Goal: Book appointment/travel/reservation

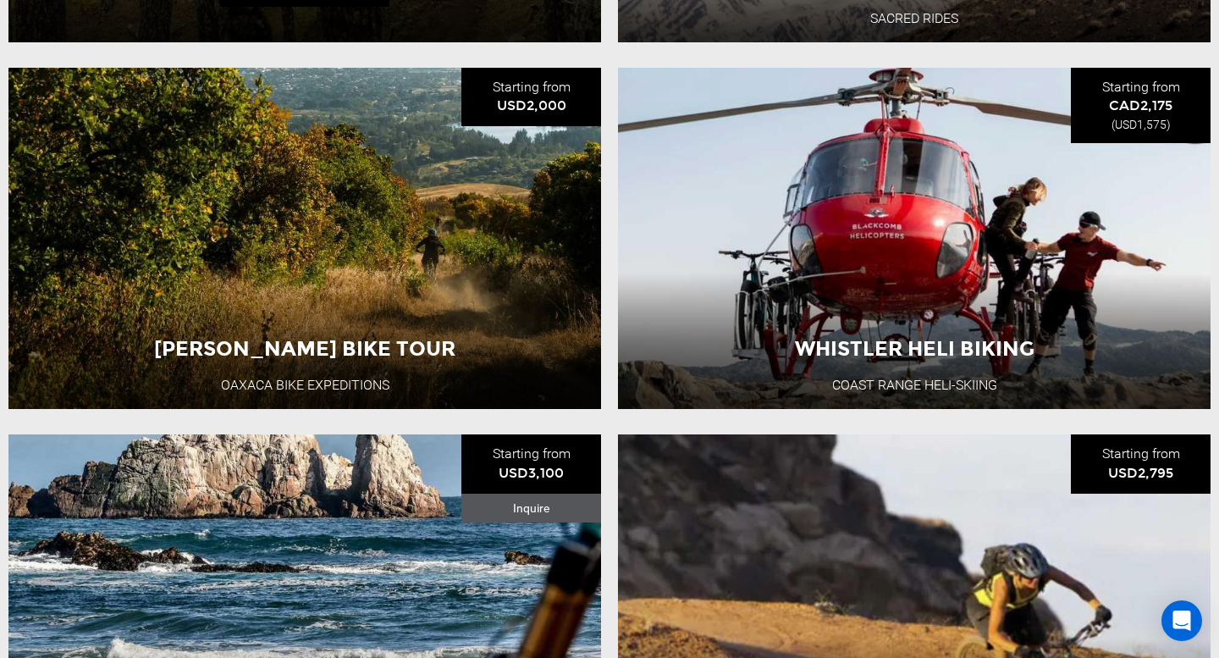
scroll to position [1017, 0]
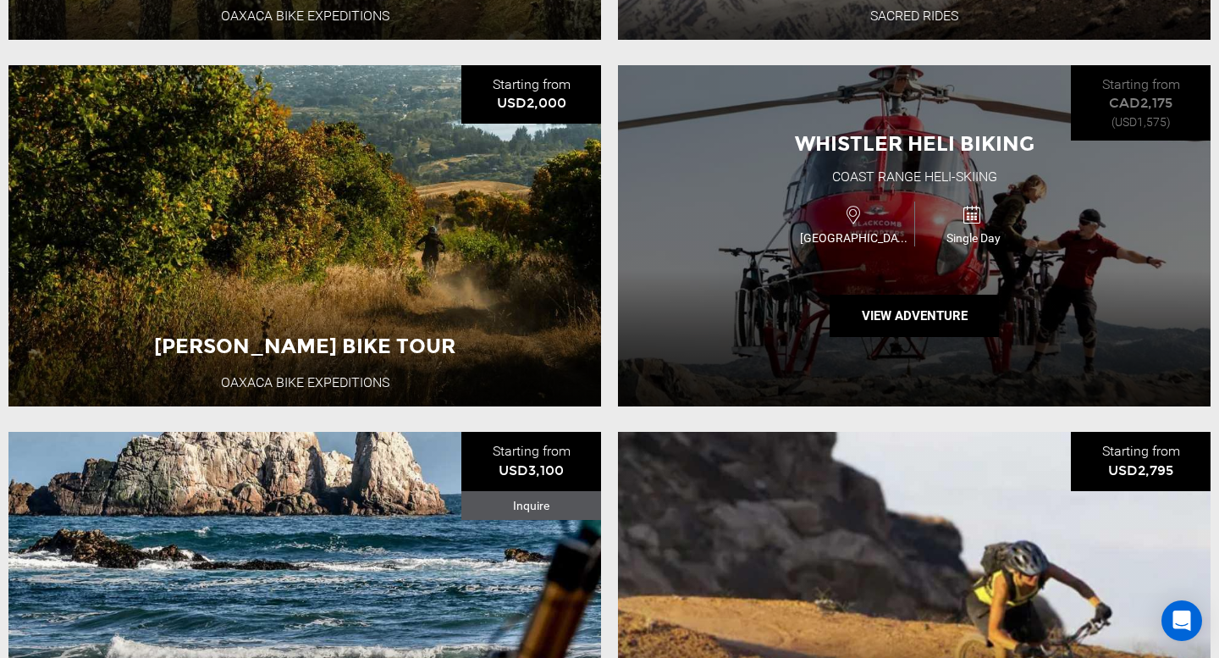
click at [981, 212] on icon at bounding box center [972, 215] width 19 height 26
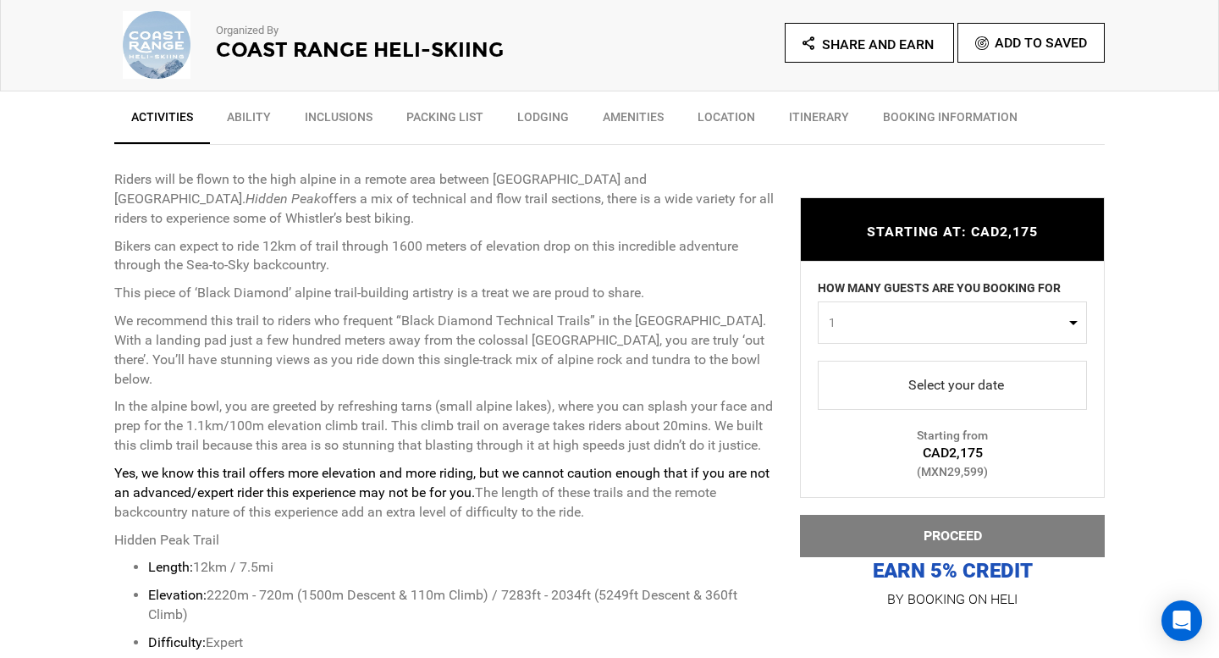
scroll to position [573, 0]
click at [1068, 318] on button "1" at bounding box center [952, 322] width 269 height 42
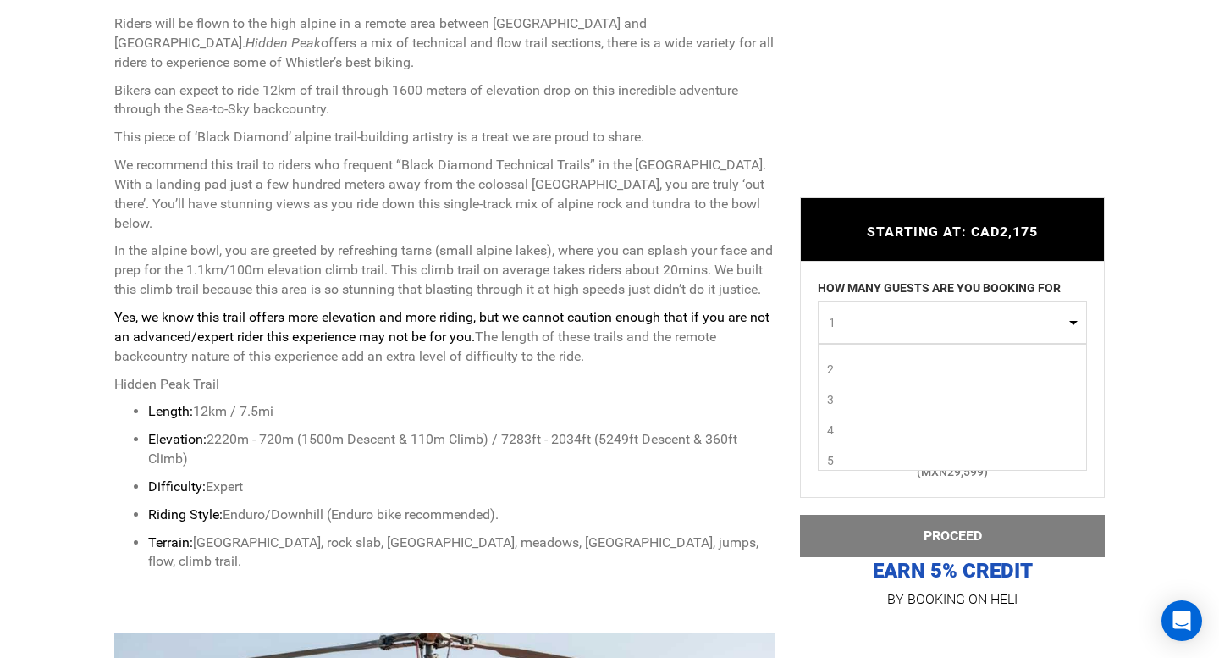
scroll to position [736, 0]
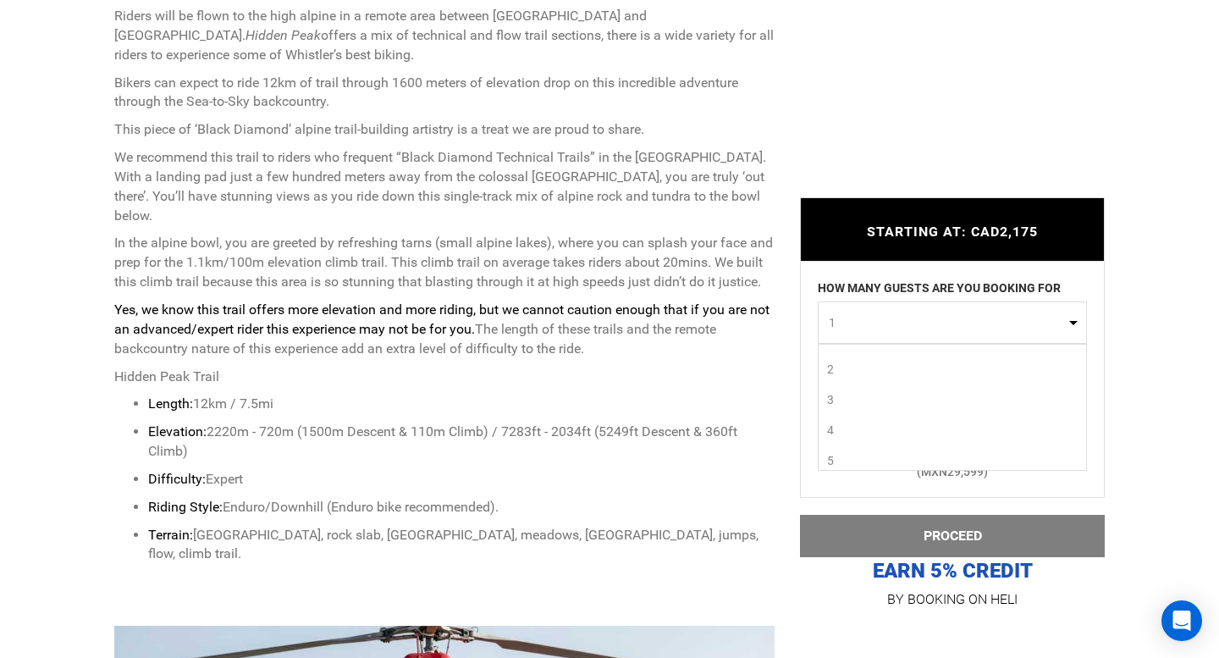
click at [836, 456] on link "5" at bounding box center [953, 460] width 268 height 30
select select "5"
click at [947, 389] on span "select" at bounding box center [954, 386] width 14 height 14
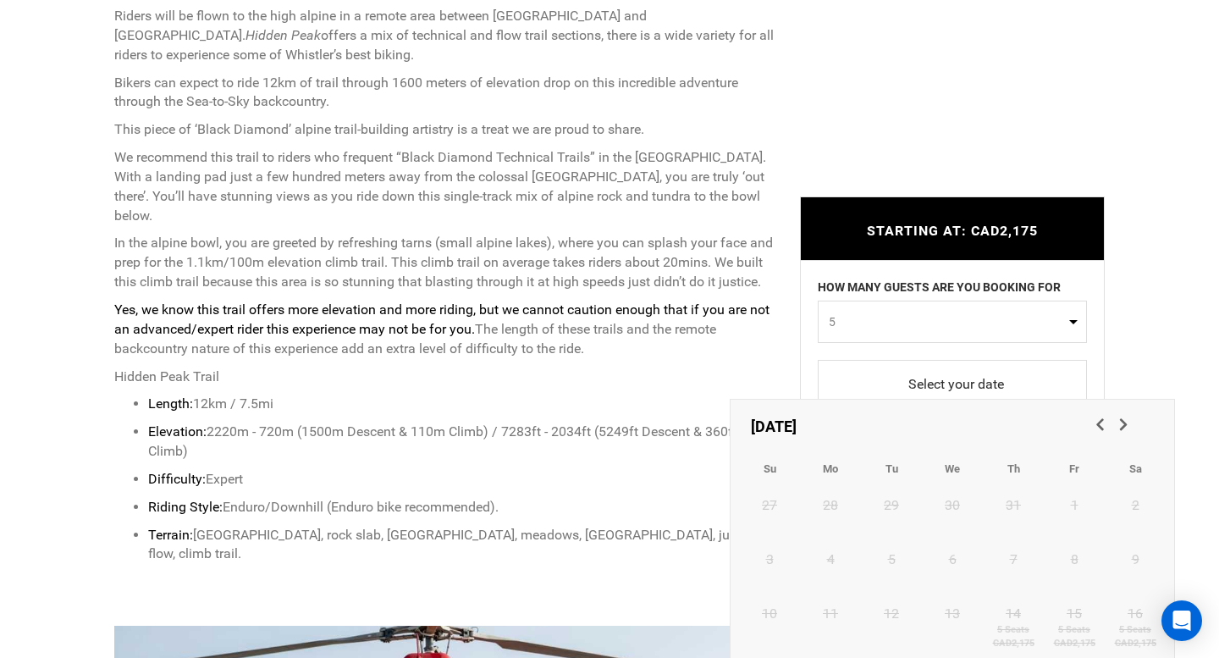
click at [1124, 428] on span "Next" at bounding box center [1122, 423] width 17 height 17
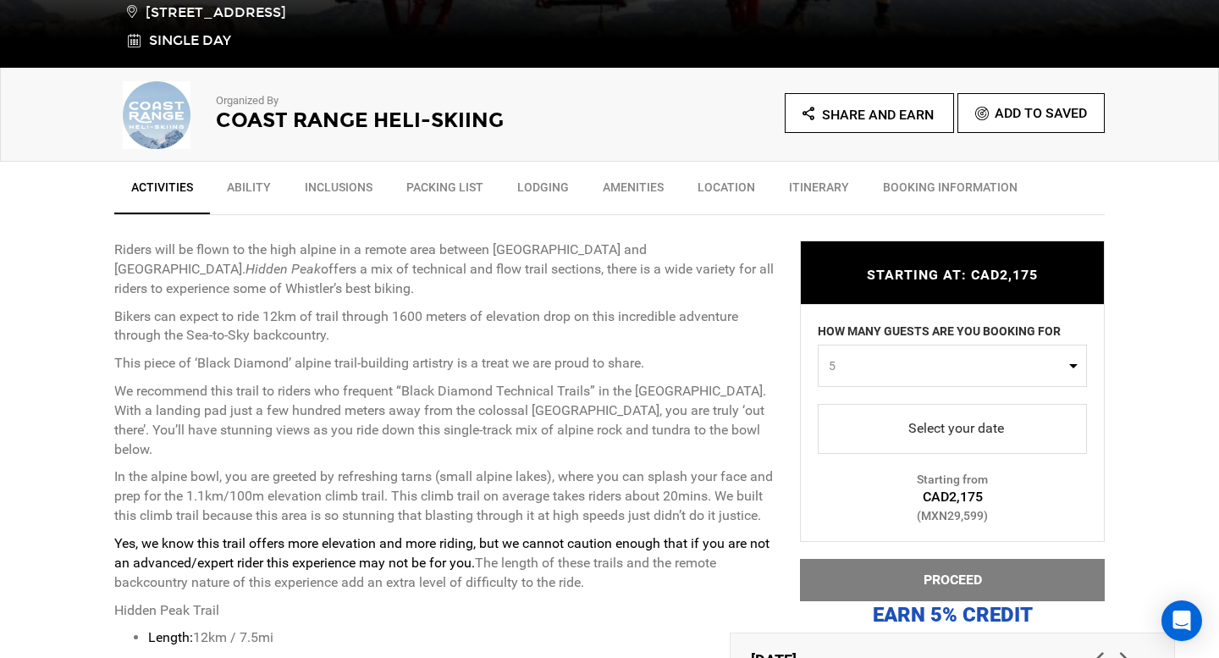
scroll to position [0, 0]
